Goal: Task Accomplishment & Management: Use online tool/utility

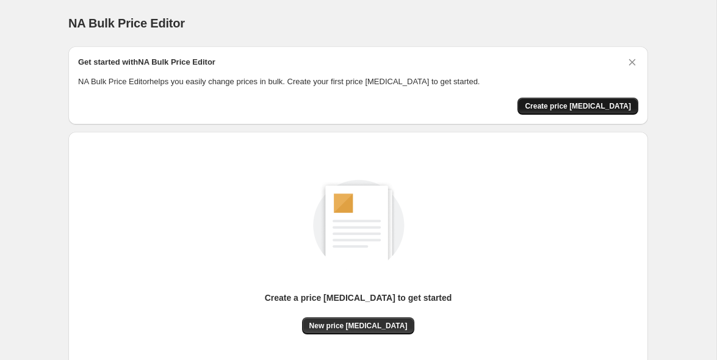
click at [598, 105] on span "Create price change job" at bounding box center [578, 106] width 106 height 10
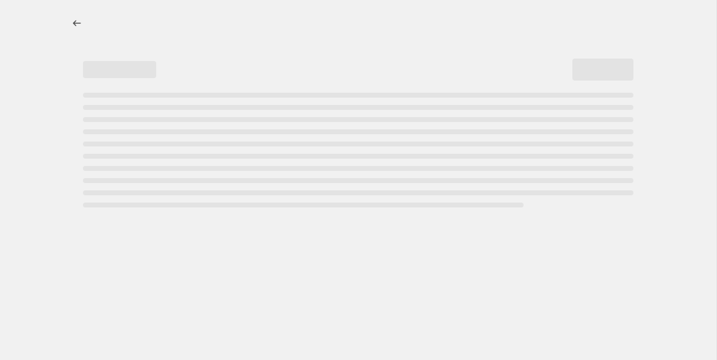
select select "percentage"
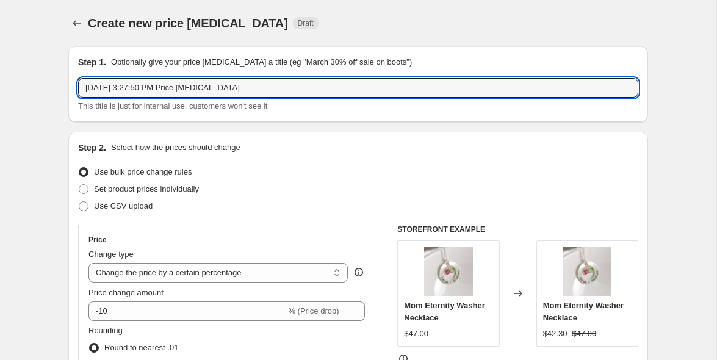
drag, startPoint x: 270, startPoint y: 85, endPoint x: 43, endPoint y: 91, distance: 227.6
type input "August 2025 Jewelry Price increase"
click at [228, 151] on p "Select how the prices should change" at bounding box center [175, 148] width 129 height 12
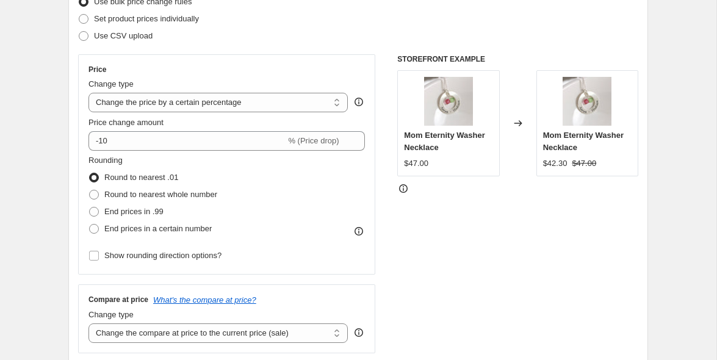
scroll to position [171, 0]
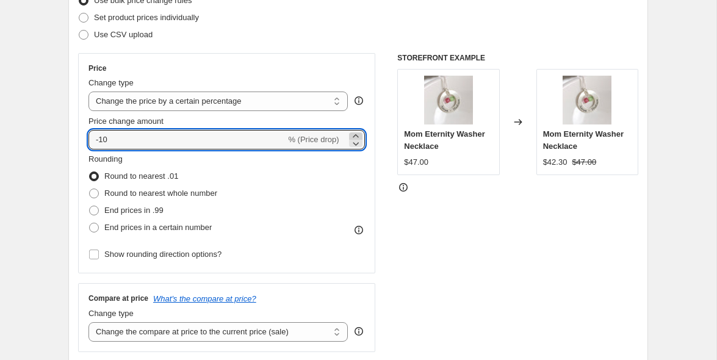
click at [354, 134] on icon at bounding box center [356, 136] width 12 height 12
click at [354, 135] on icon at bounding box center [356, 136] width 12 height 12
drag, startPoint x: 201, startPoint y: 138, endPoint x: 57, endPoint y: 138, distance: 144.0
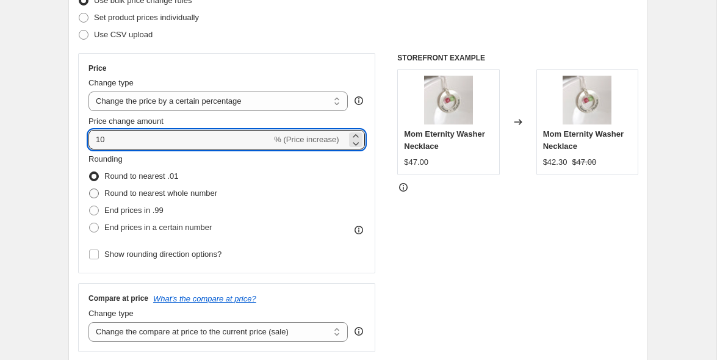
type input "10"
click at [145, 192] on span "Round to nearest whole number" at bounding box center [160, 192] width 113 height 9
click at [90, 189] on input "Round to nearest whole number" at bounding box center [89, 188] width 1 height 1
radio input "true"
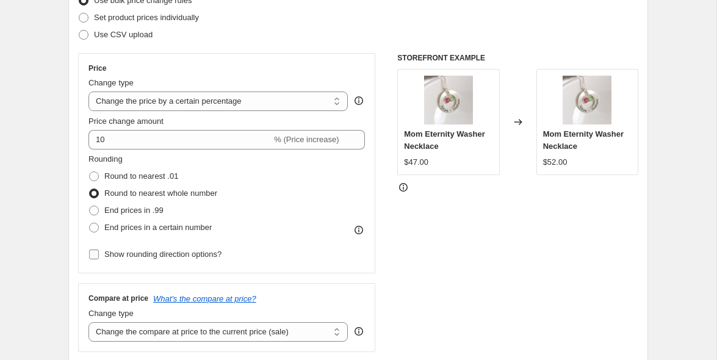
click at [203, 254] on span "Show rounding direction options?" at bounding box center [162, 253] width 117 height 9
click at [99, 254] on input "Show rounding direction options?" at bounding box center [94, 254] width 10 height 10
checkbox input "true"
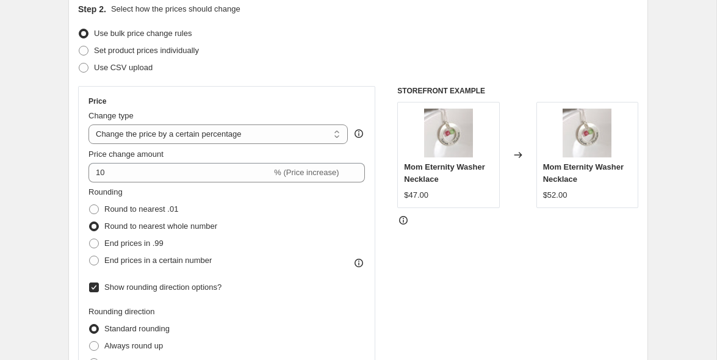
scroll to position [141, 0]
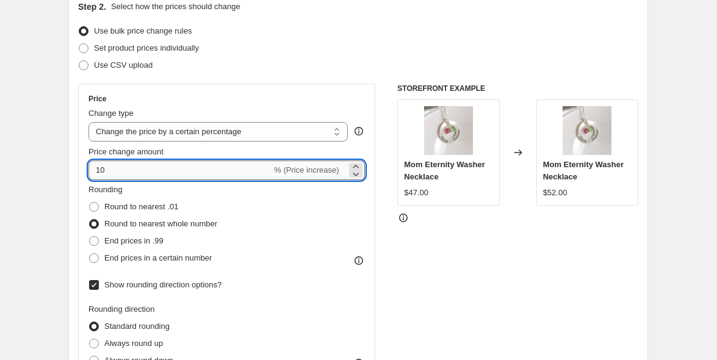
click at [168, 171] on input "10" at bounding box center [179, 170] width 183 height 20
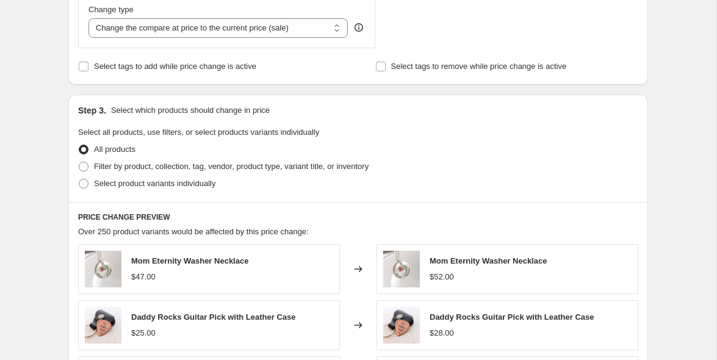
scroll to position [548, 0]
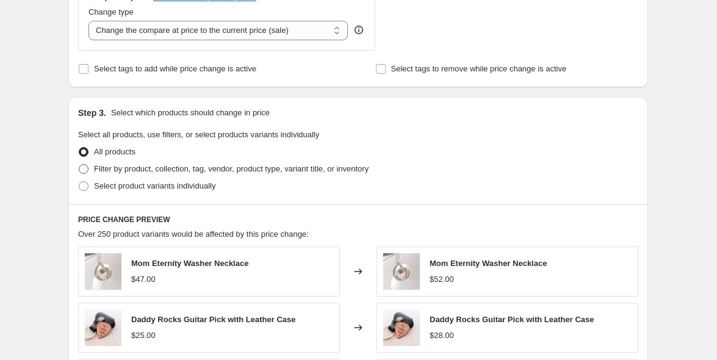
type input "12"
click at [117, 173] on span "Filter by product, collection, tag, vendor, product type, variant title, or inv…" at bounding box center [231, 169] width 274 height 12
click at [79, 165] on input "Filter by product, collection, tag, vendor, product type, variant title, or inv…" at bounding box center [79, 164] width 1 height 1
radio input "true"
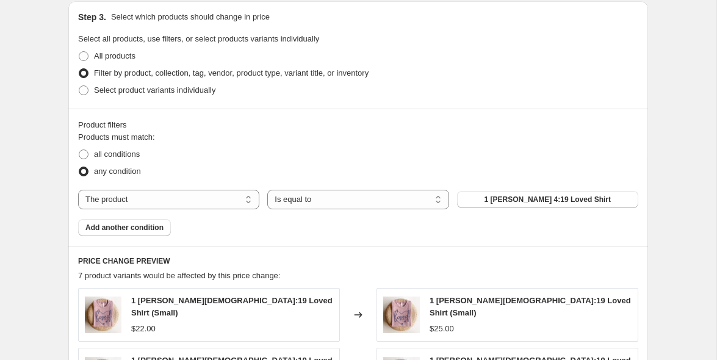
scroll to position [645, 0]
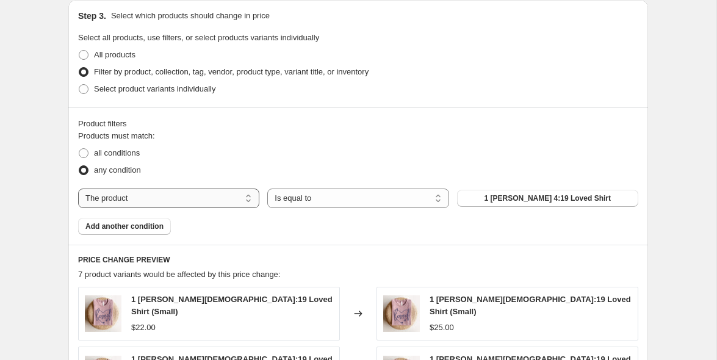
click at [154, 193] on select "The product The product's collection The product's tag The product's vendor The…" at bounding box center [168, 198] width 181 height 20
select select "tag"
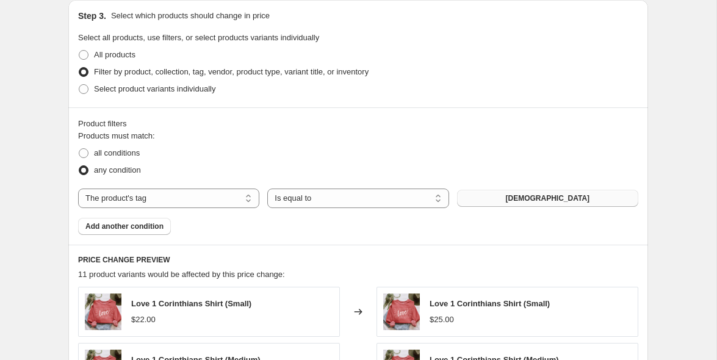
click at [518, 199] on button "1 corinthians" at bounding box center [547, 198] width 181 height 17
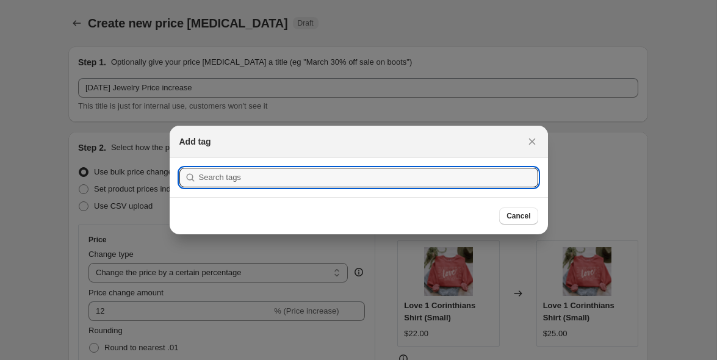
scroll to position [0, 0]
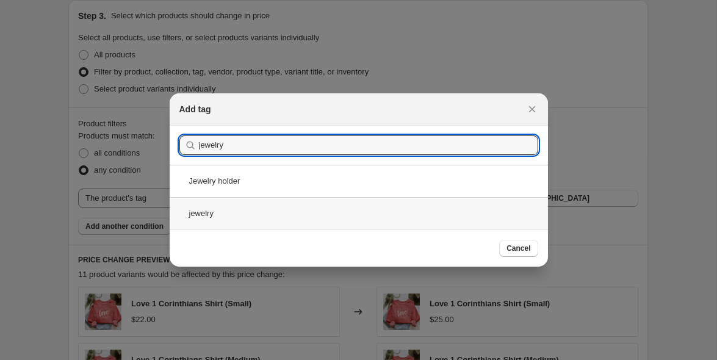
type input "jewelry"
click at [245, 212] on div "jewelry" at bounding box center [359, 213] width 378 height 32
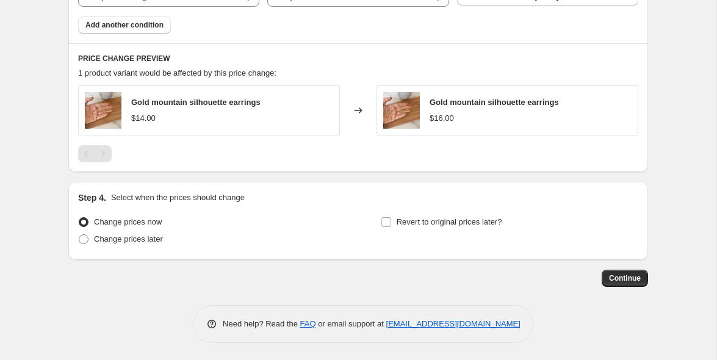
scroll to position [848, 0]
click at [619, 271] on button "Continue" at bounding box center [624, 276] width 46 height 17
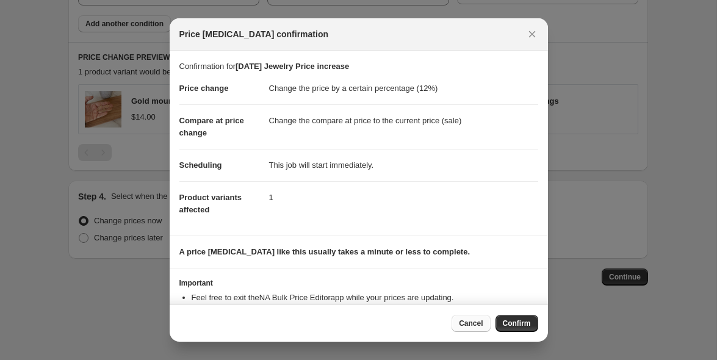
click at [475, 321] on span "Cancel" at bounding box center [471, 323] width 24 height 10
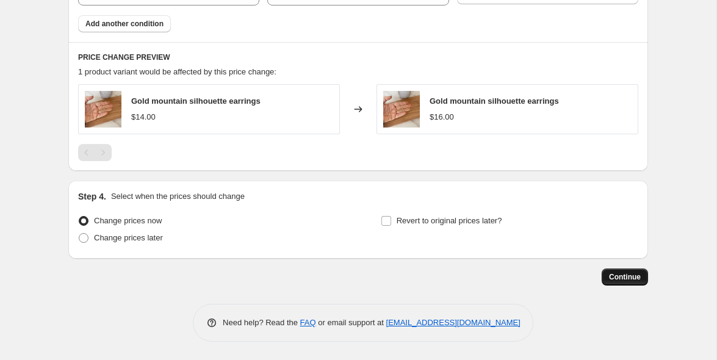
click at [625, 274] on span "Continue" at bounding box center [625, 277] width 32 height 10
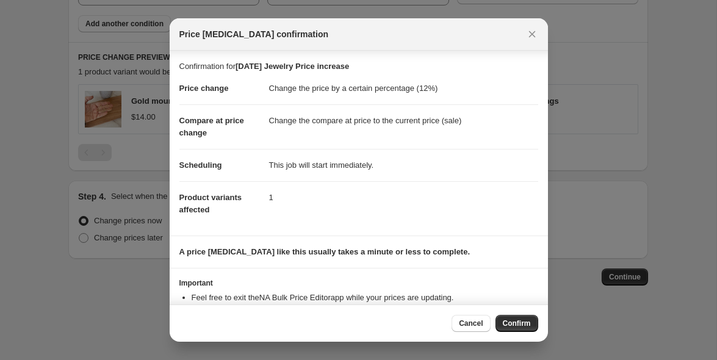
scroll to position [41, 0]
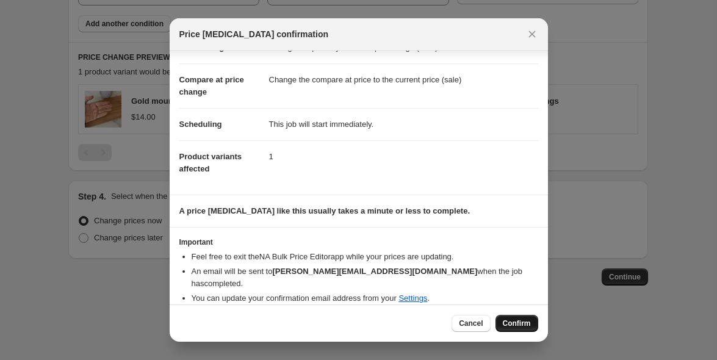
click at [515, 320] on span "Confirm" at bounding box center [517, 323] width 28 height 10
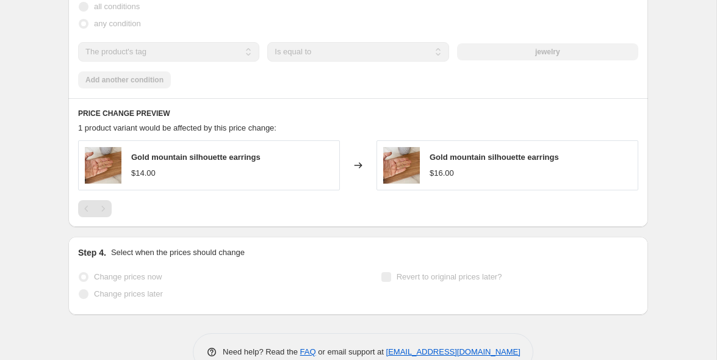
scroll to position [880, 0]
select select "percentage"
select select "tag"
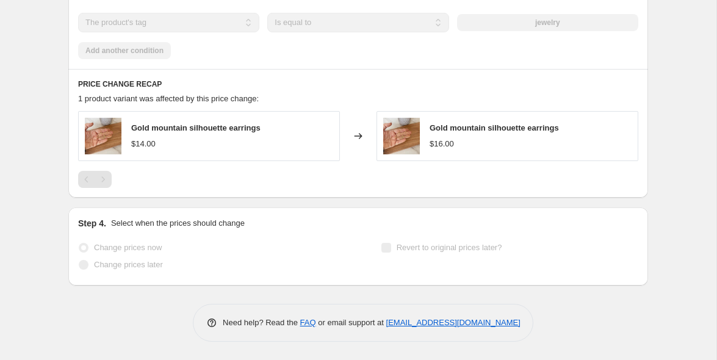
scroll to position [0, 0]
